Goal: Information Seeking & Learning: Learn about a topic

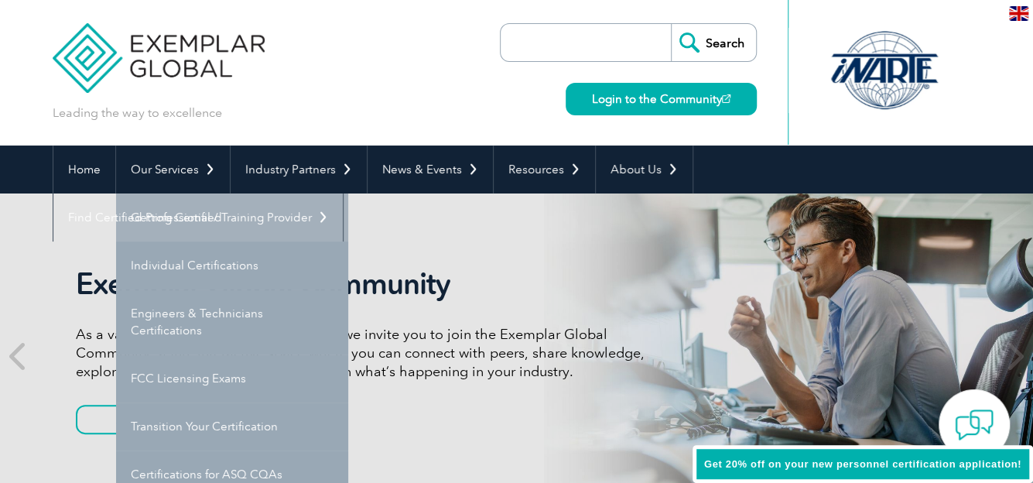
click at [195, 217] on link "Getting Certified" at bounding box center [232, 217] width 232 height 48
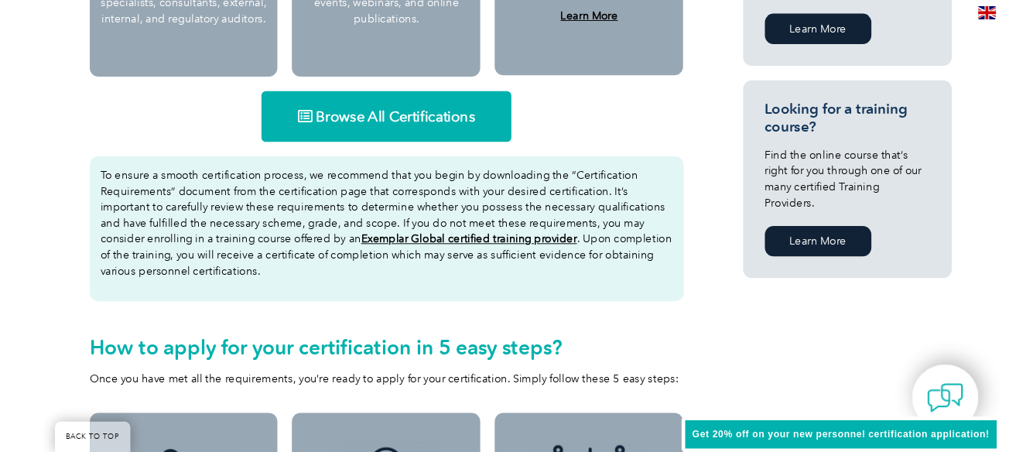
scroll to position [1006, 0]
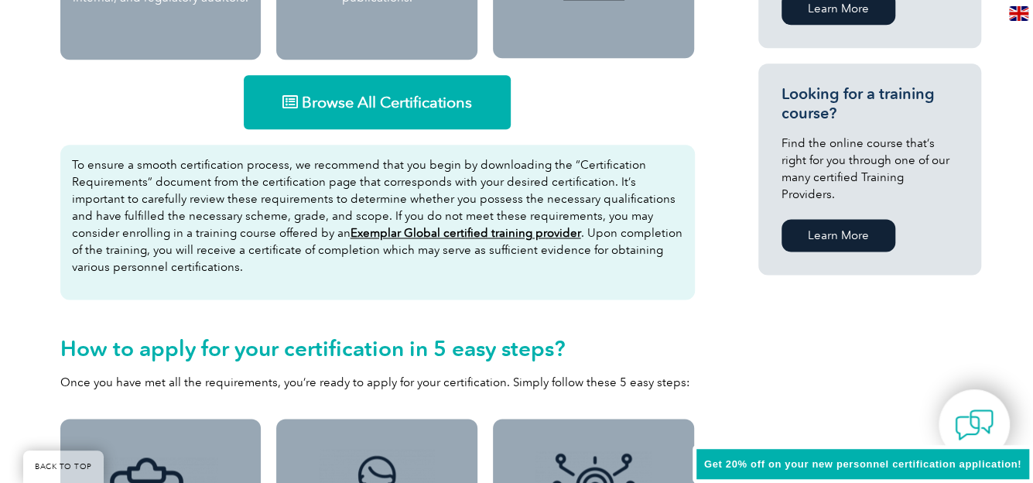
click at [338, 103] on span "Browse All Certifications" at bounding box center [387, 101] width 170 height 15
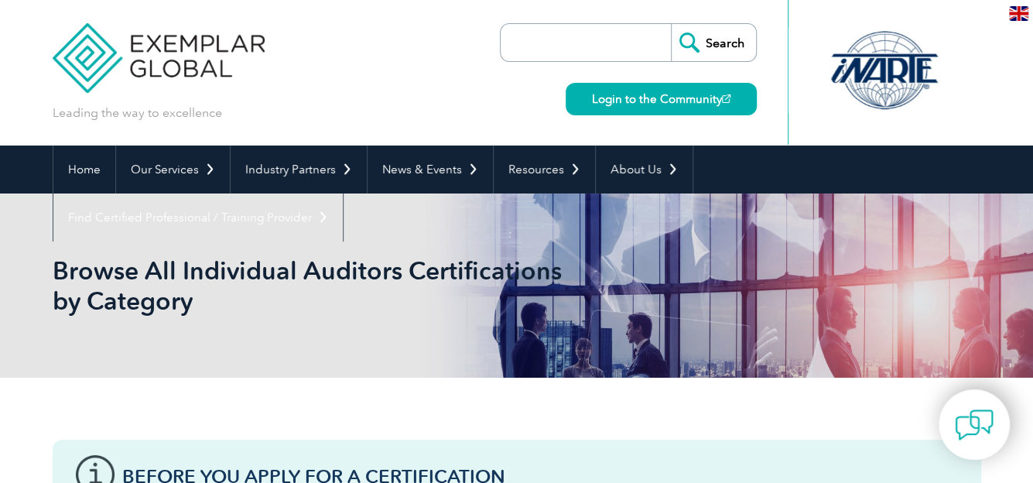
click at [570, 44] on input "search" at bounding box center [589, 42] width 163 height 37
paste input "ISO 22301 Lead Implementer"
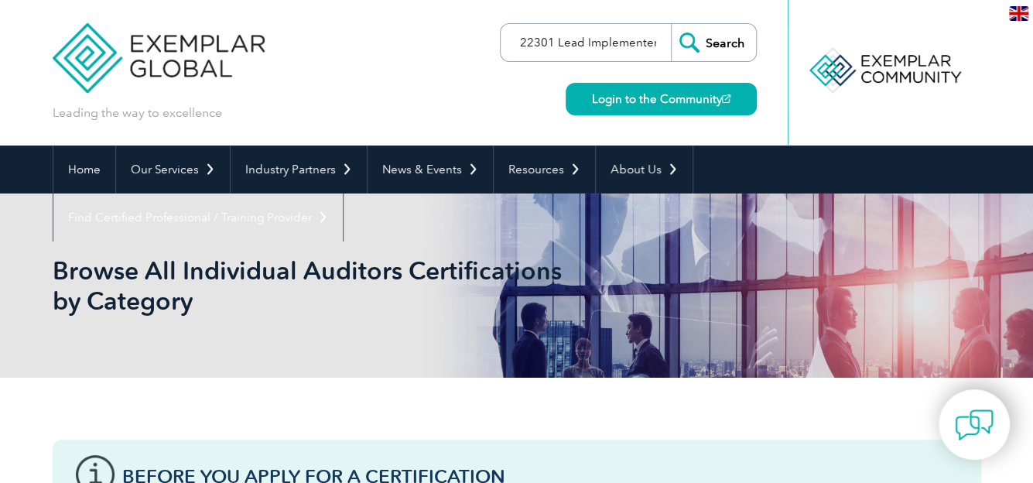
scroll to position [0, 19]
type input "ISO 22301 Lead Implementer"
click at [671, 24] on input "Search" at bounding box center [713, 42] width 85 height 37
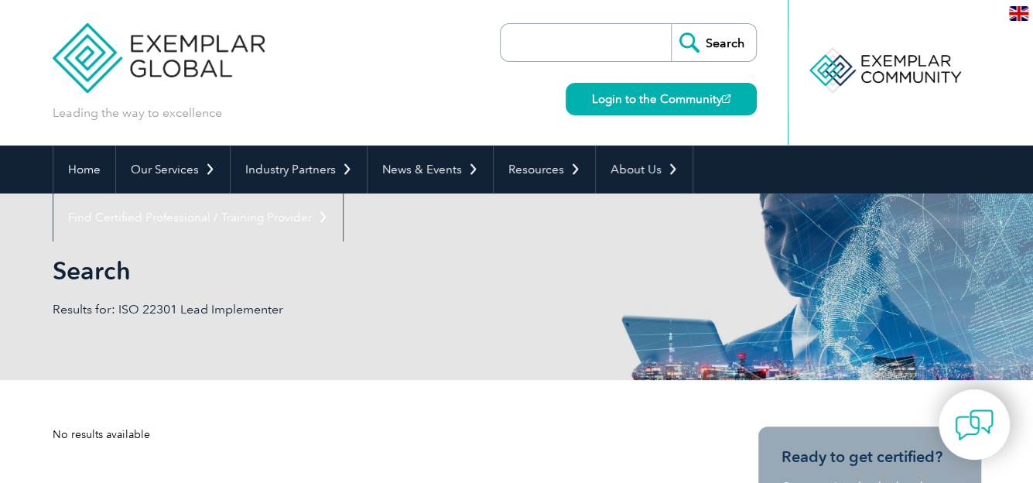
click at [568, 43] on input "search" at bounding box center [589, 42] width 163 height 37
paste input "ISO 22301 Lead Implementer"
drag, startPoint x: 658, startPoint y: 44, endPoint x: 554, endPoint y: 46, distance: 103.7
click at [554, 46] on input "ISO 22301 Lead Implementer" at bounding box center [589, 42] width 163 height 37
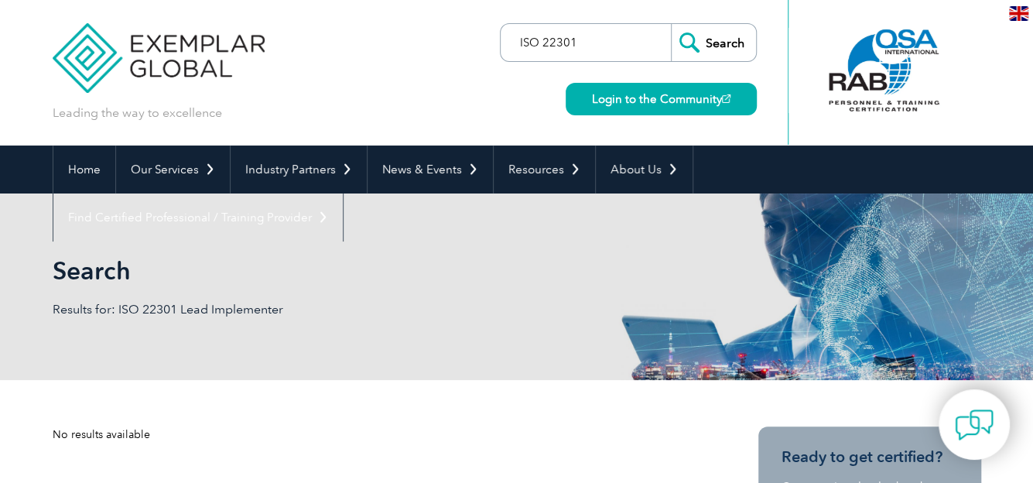
scroll to position [0, 0]
type input "ISO 22301"
click at [671, 24] on input "Search" at bounding box center [713, 42] width 85 height 37
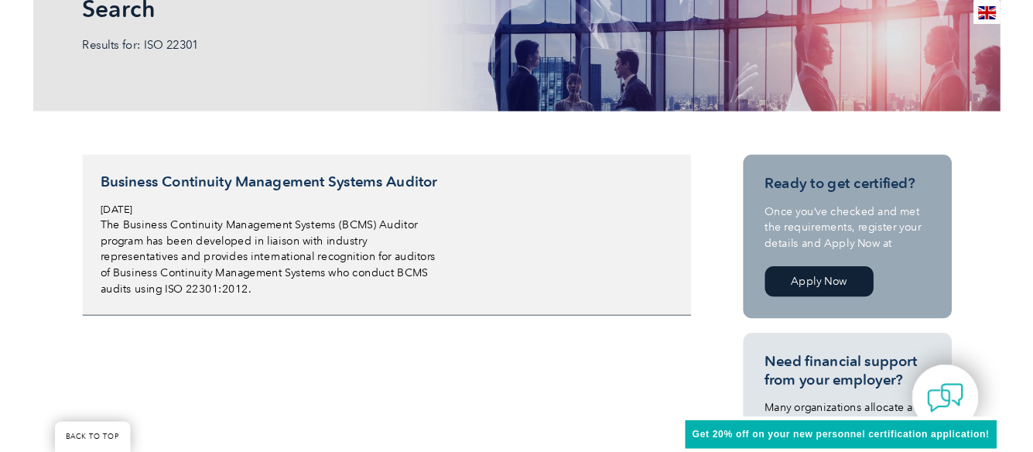
scroll to position [310, 0]
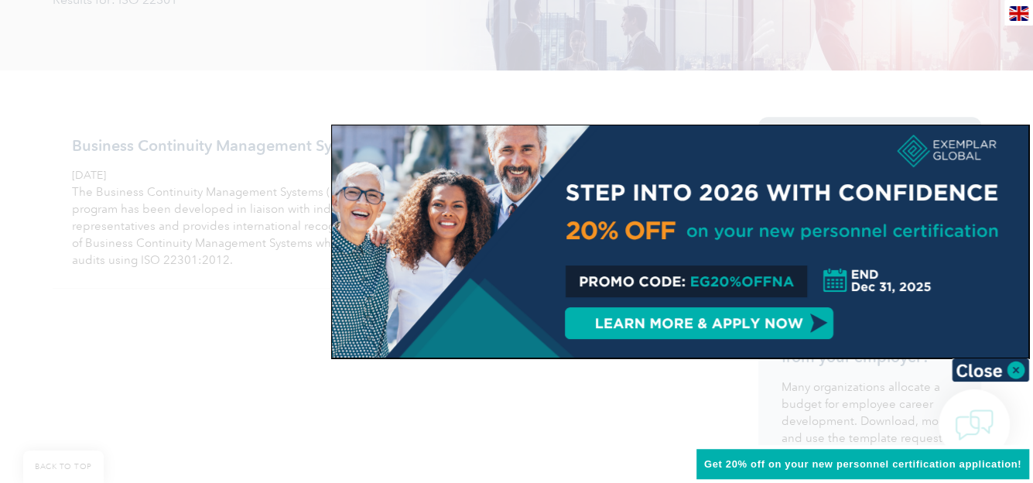
click at [749, 284] on div at bounding box center [680, 241] width 697 height 232
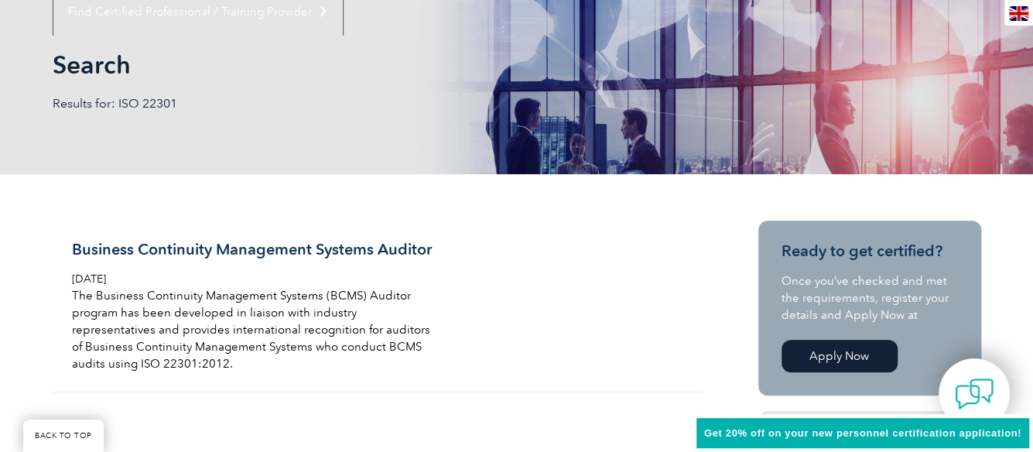
scroll to position [155, 0]
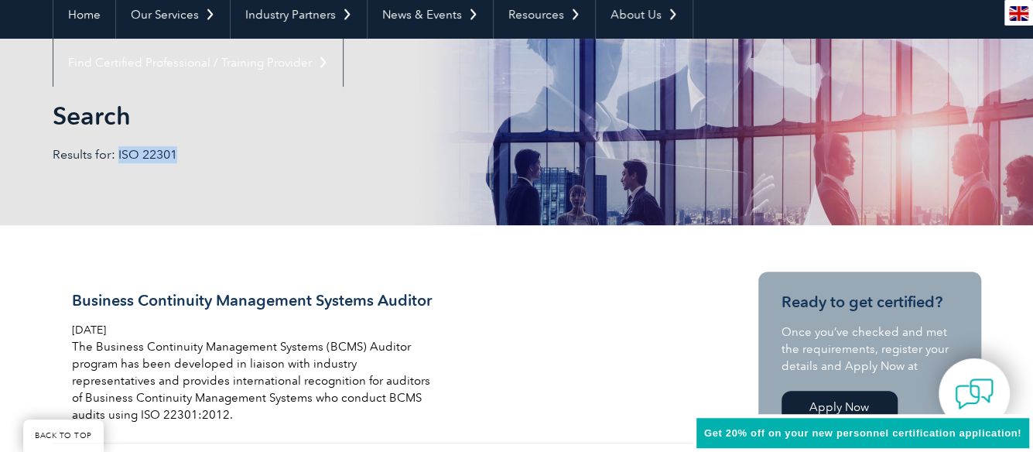
drag, startPoint x: 182, startPoint y: 153, endPoint x: 116, endPoint y: 153, distance: 65.8
click at [116, 153] on p "Results for: ISO 22301" at bounding box center [285, 154] width 464 height 17
copy p "ISO 22301"
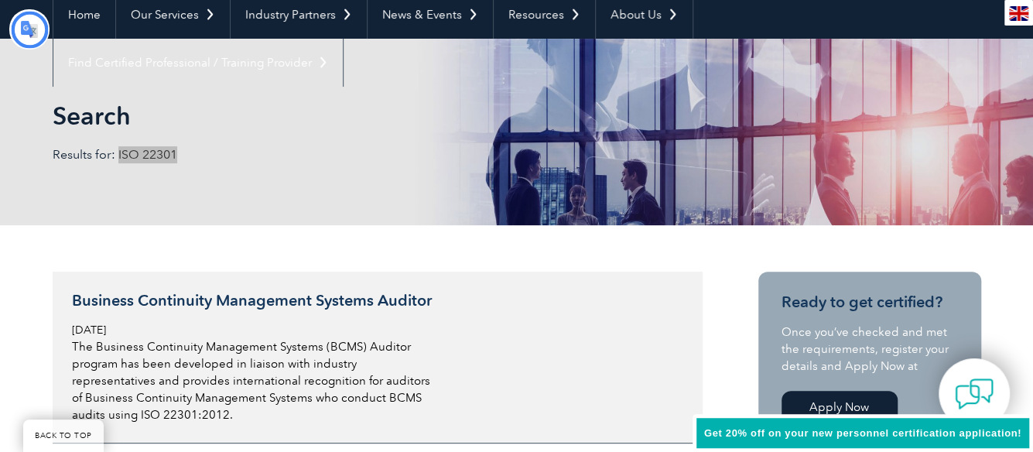
scroll to position [0, 0]
type input "Procurar"
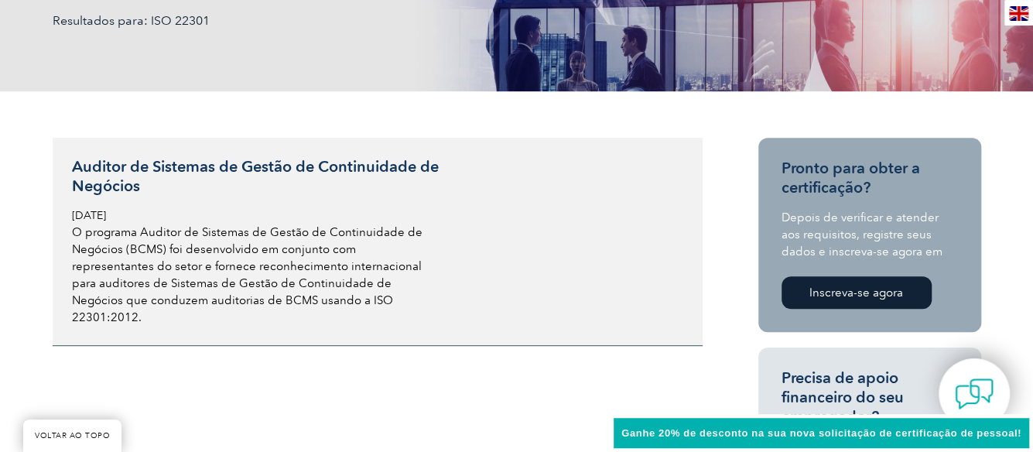
scroll to position [310, 0]
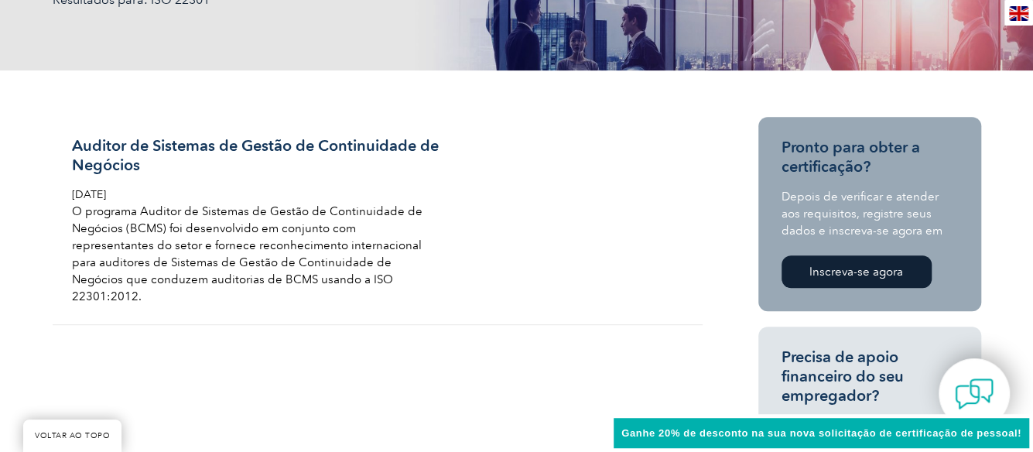
click at [862, 433] on font "Ganhe 20% de desconto na sua nova solicitação de certificação de pessoal!" at bounding box center [821, 433] width 400 height 12
